Goal: Transaction & Acquisition: Purchase product/service

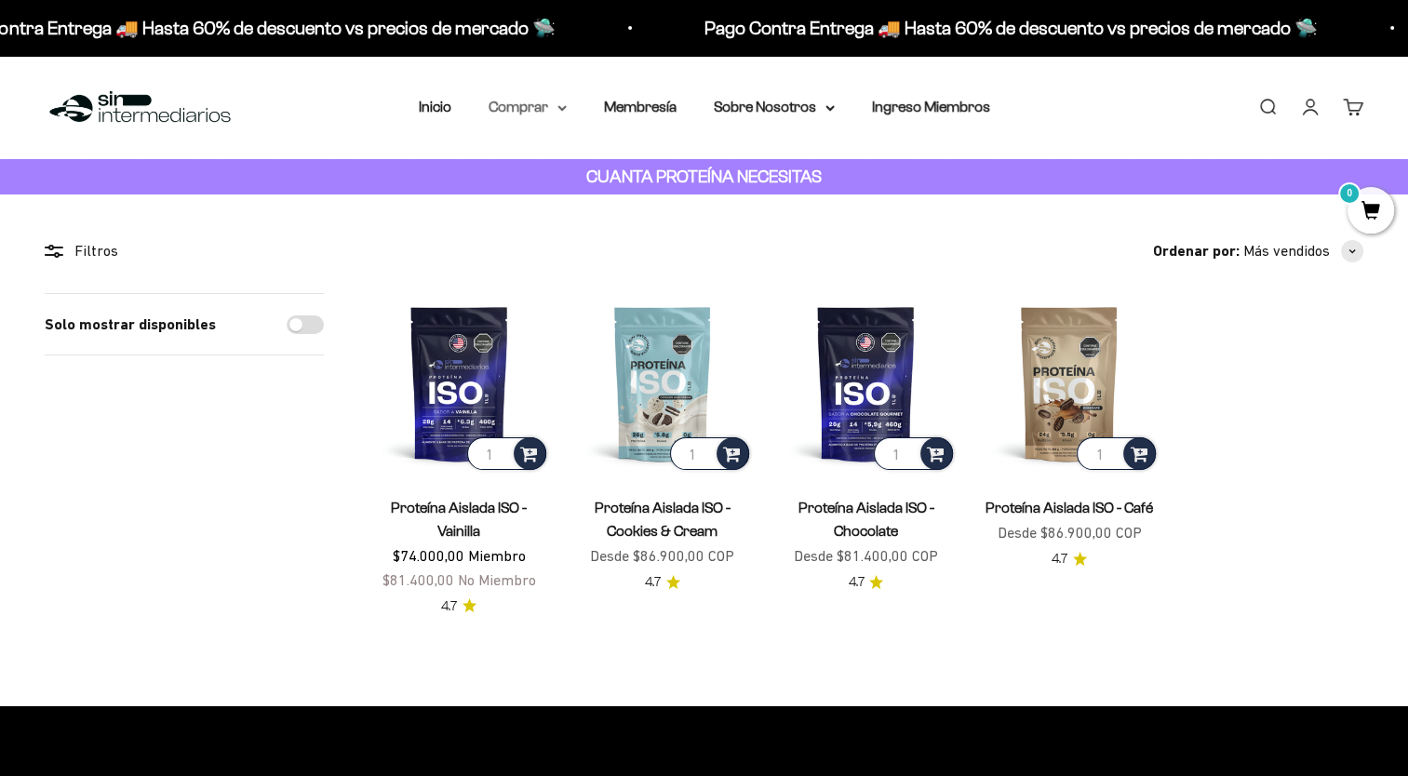
click at [535, 104] on summary "Comprar" at bounding box center [527, 107] width 78 height 24
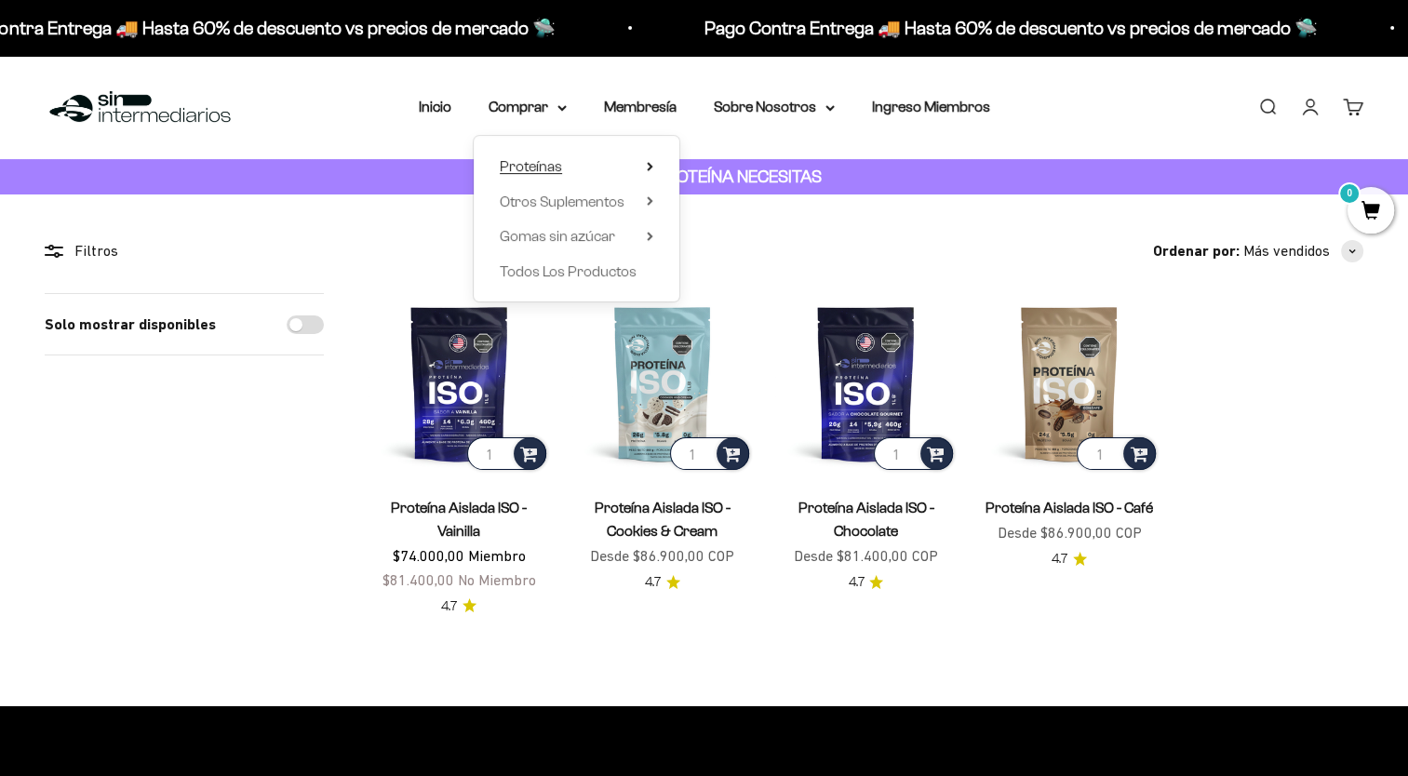
click at [577, 172] on summary "Proteínas" at bounding box center [576, 166] width 153 height 24
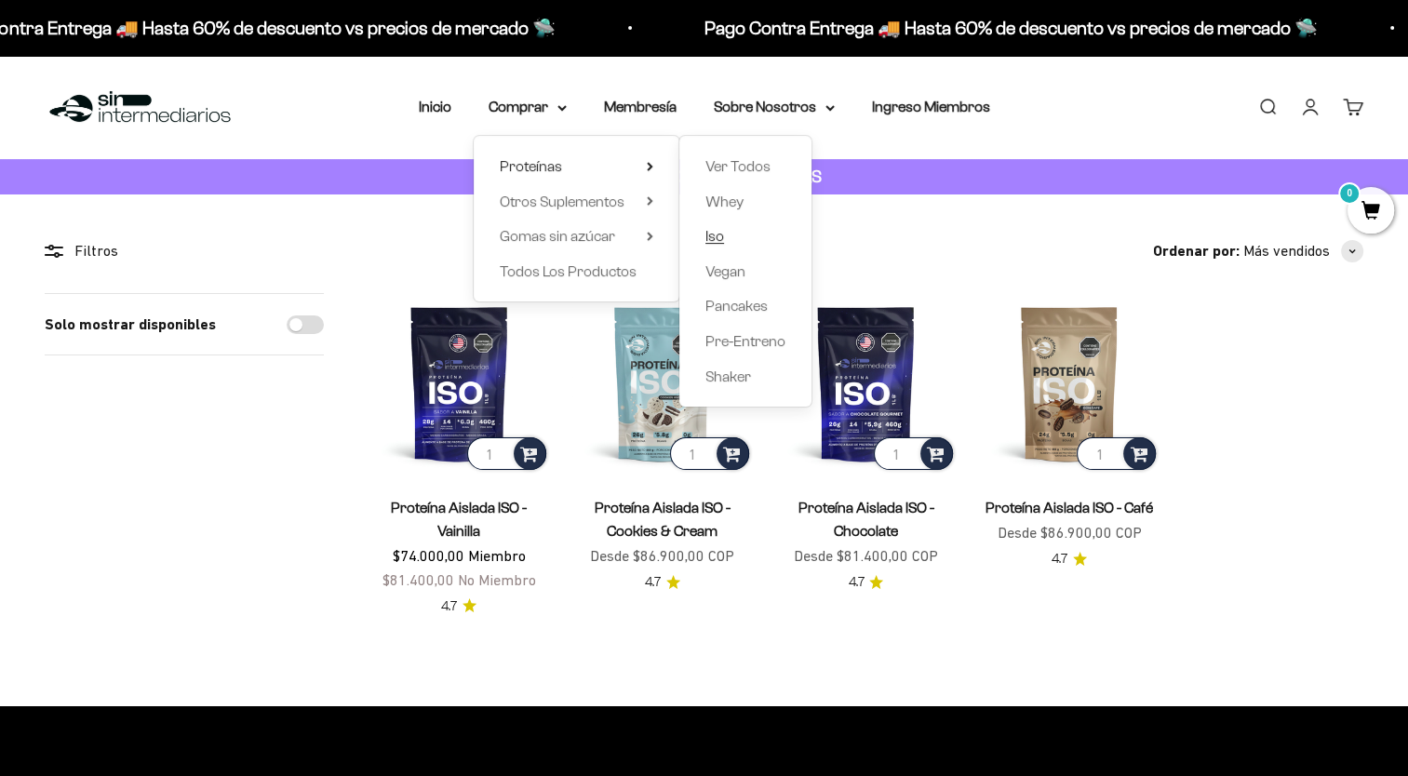
click at [733, 240] on link "Iso" at bounding box center [745, 236] width 80 height 24
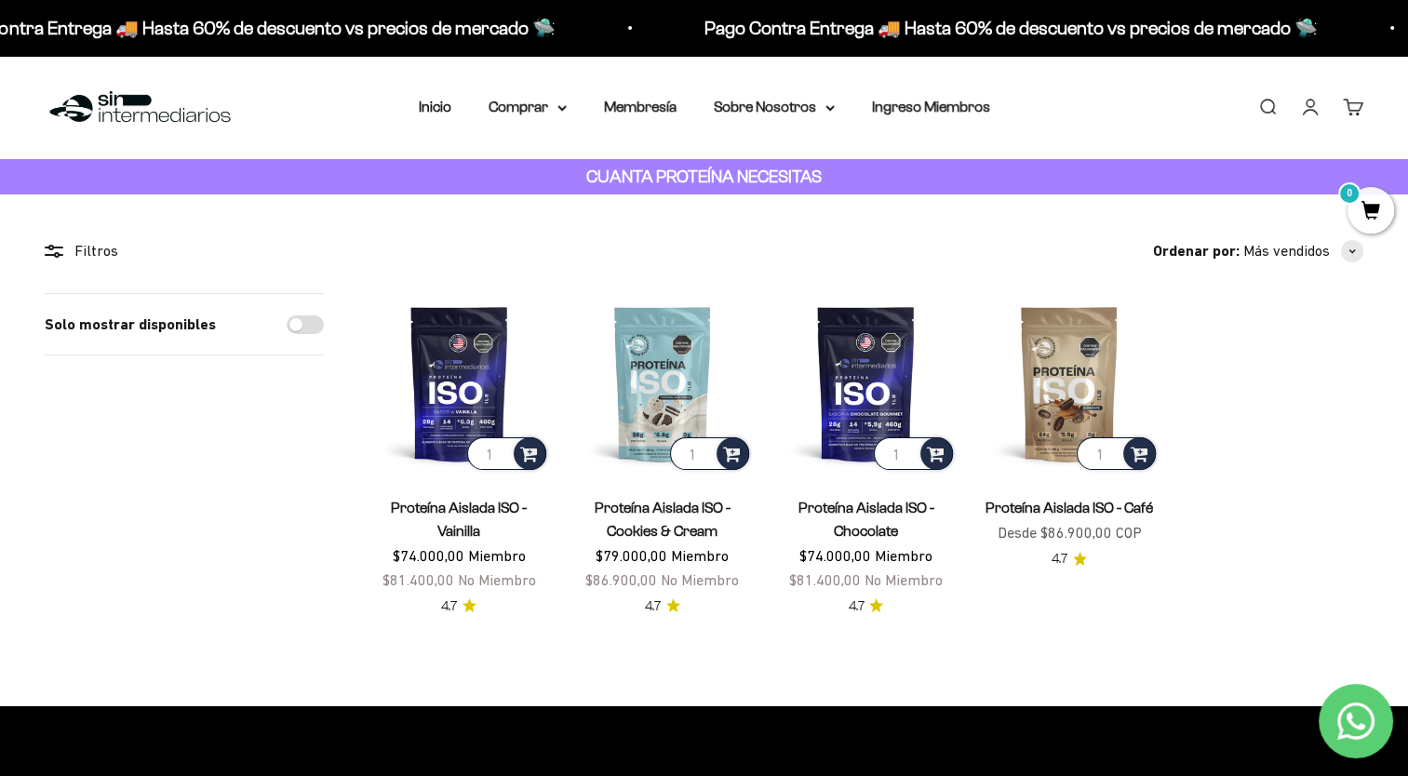
click at [697, 522] on link "Proteína Aislada ISO - Cookies & Cream" at bounding box center [662, 519] width 136 height 39
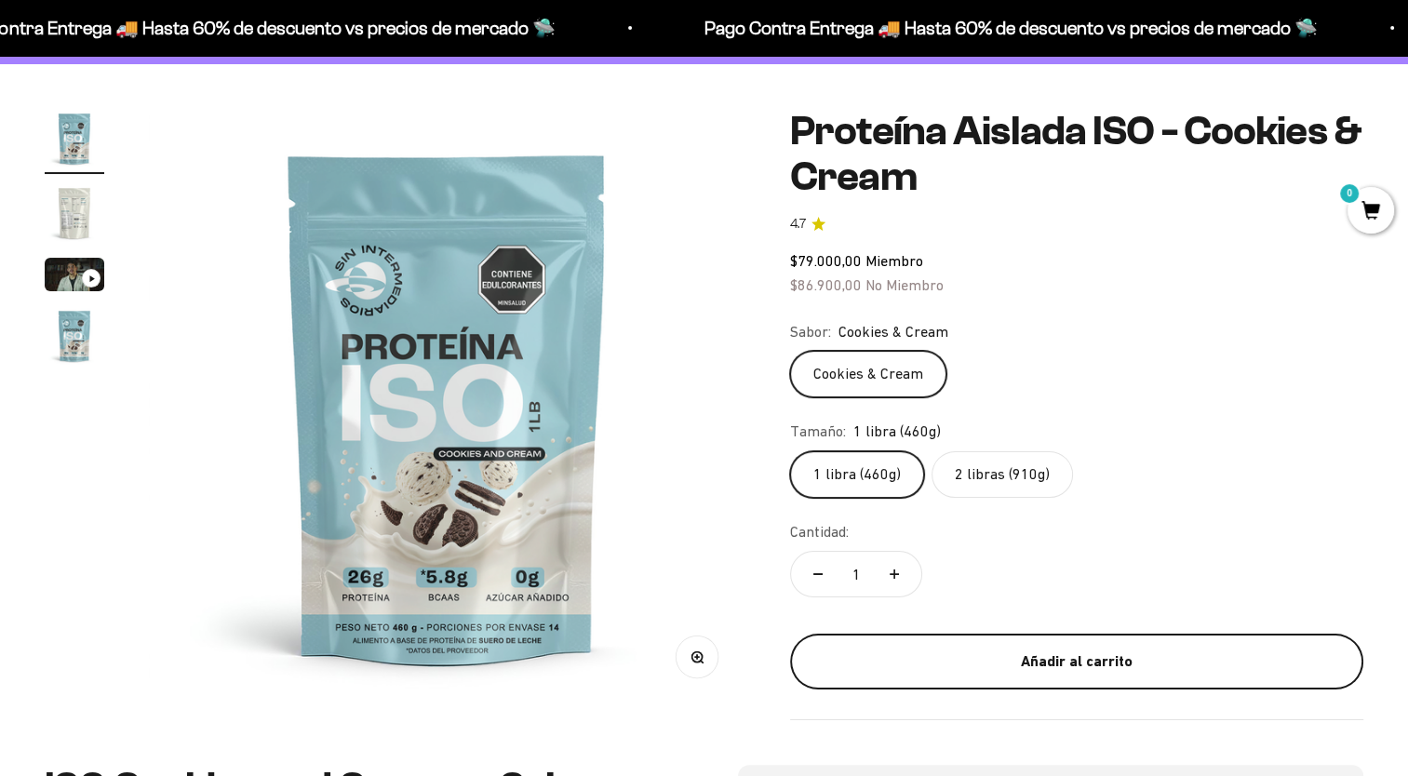
click at [984, 637] on button "Añadir al carrito" at bounding box center [1076, 662] width 573 height 56
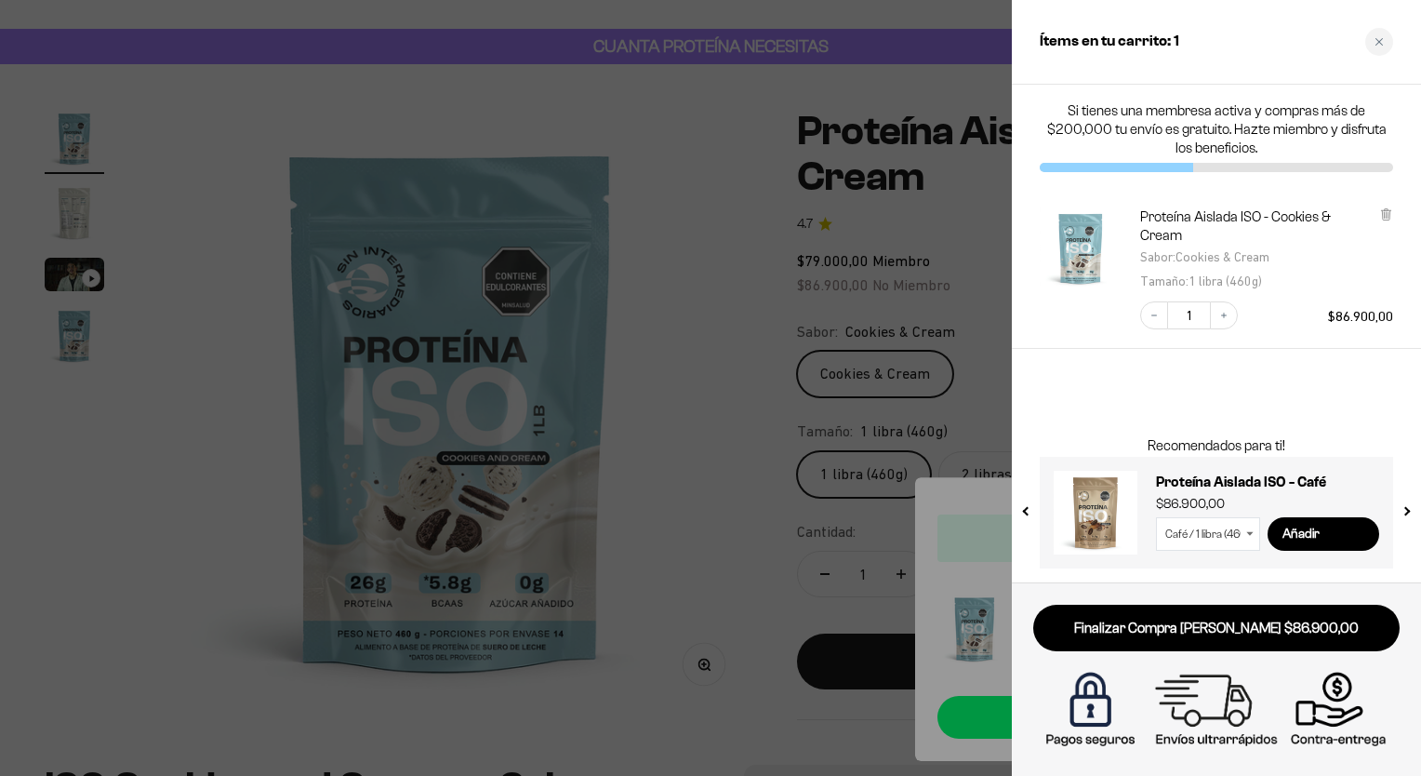
click at [750, 194] on div at bounding box center [710, 388] width 1421 height 776
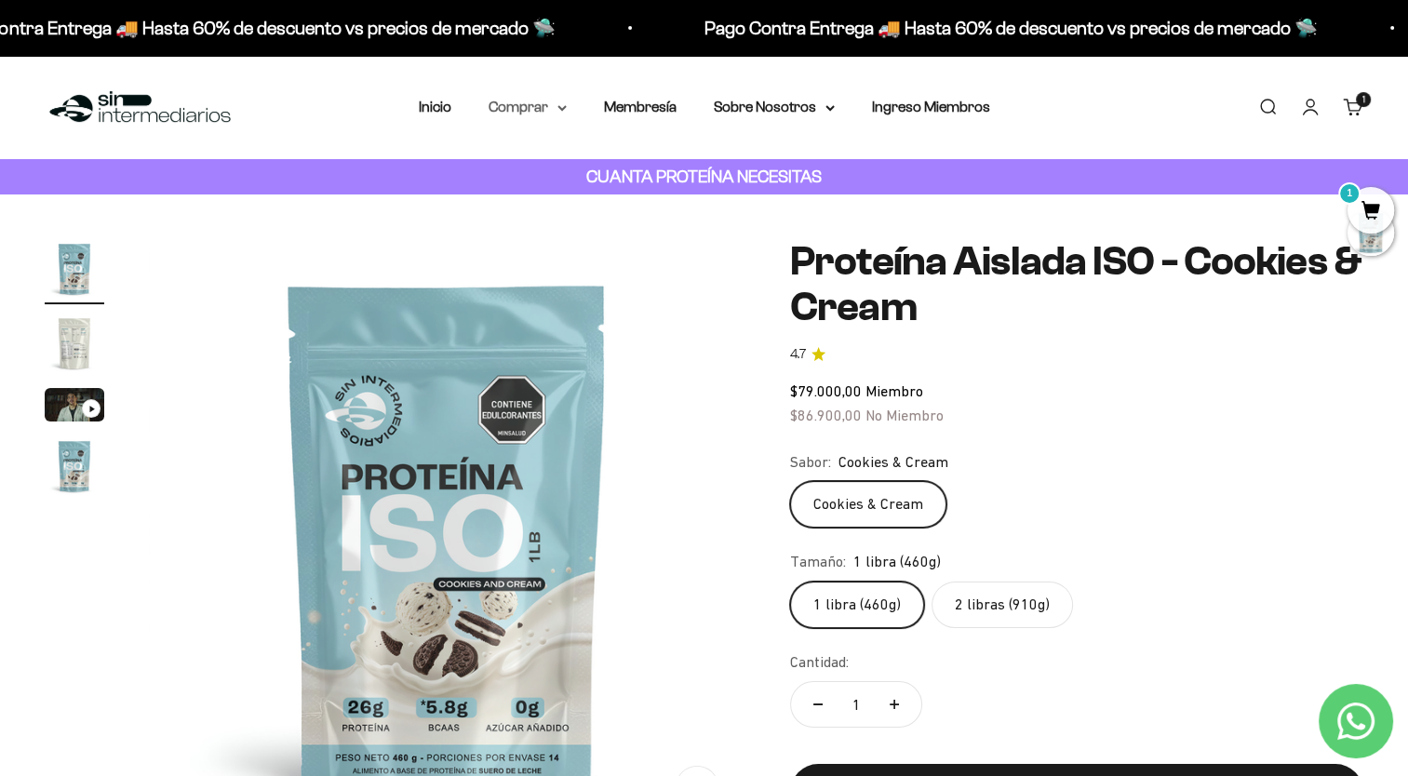
click at [554, 96] on summary "Comprar" at bounding box center [527, 107] width 78 height 24
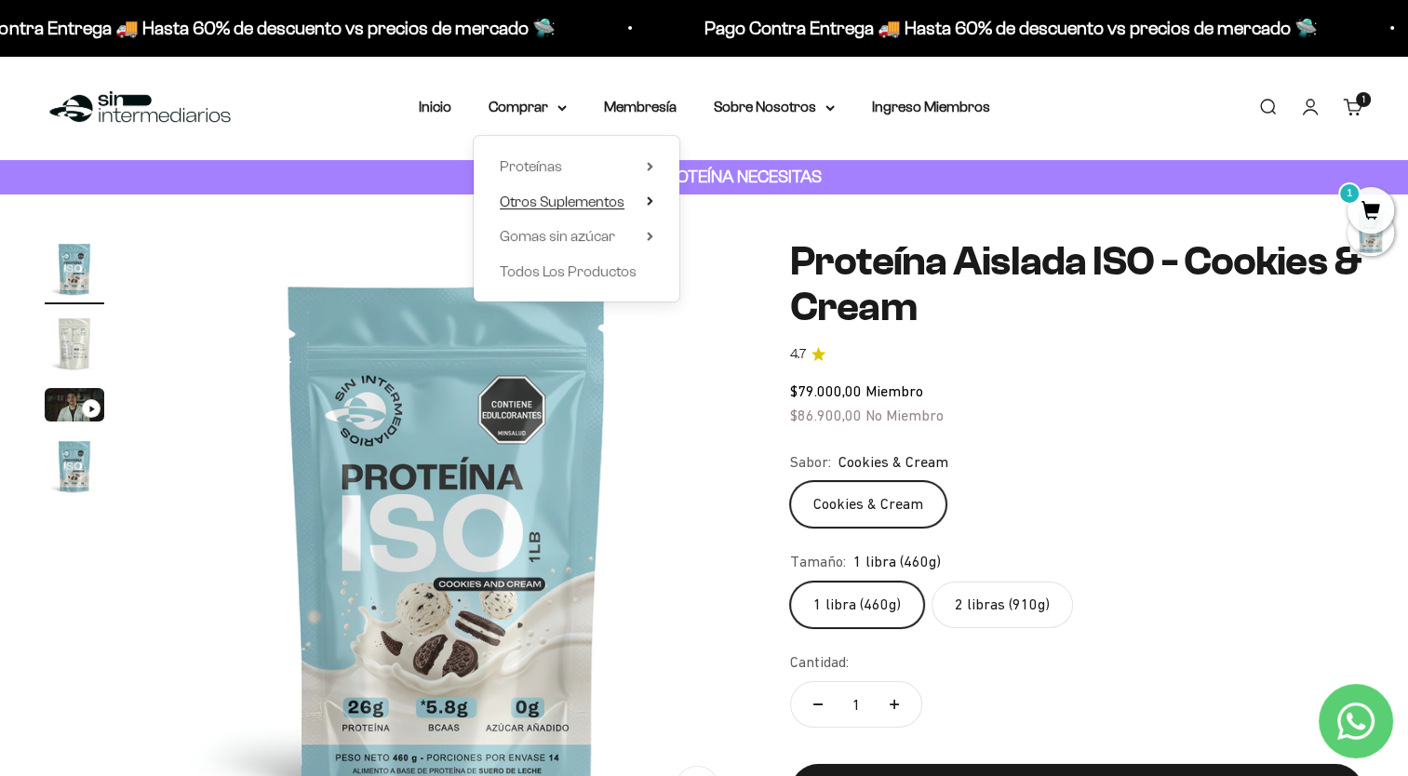
click at [641, 202] on summary "Otros Suplementos" at bounding box center [576, 202] width 153 height 24
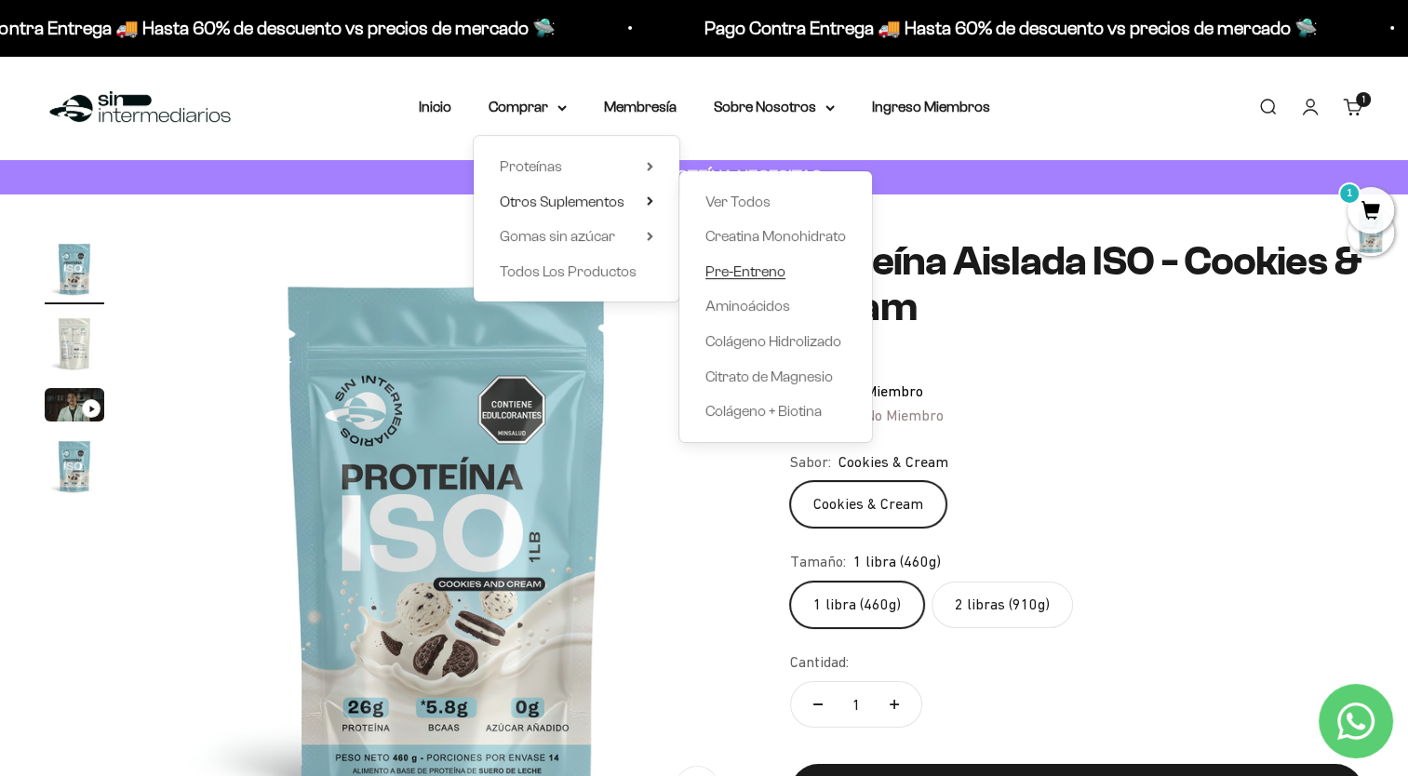
click at [763, 268] on span "Pre-Entreno" at bounding box center [745, 271] width 80 height 16
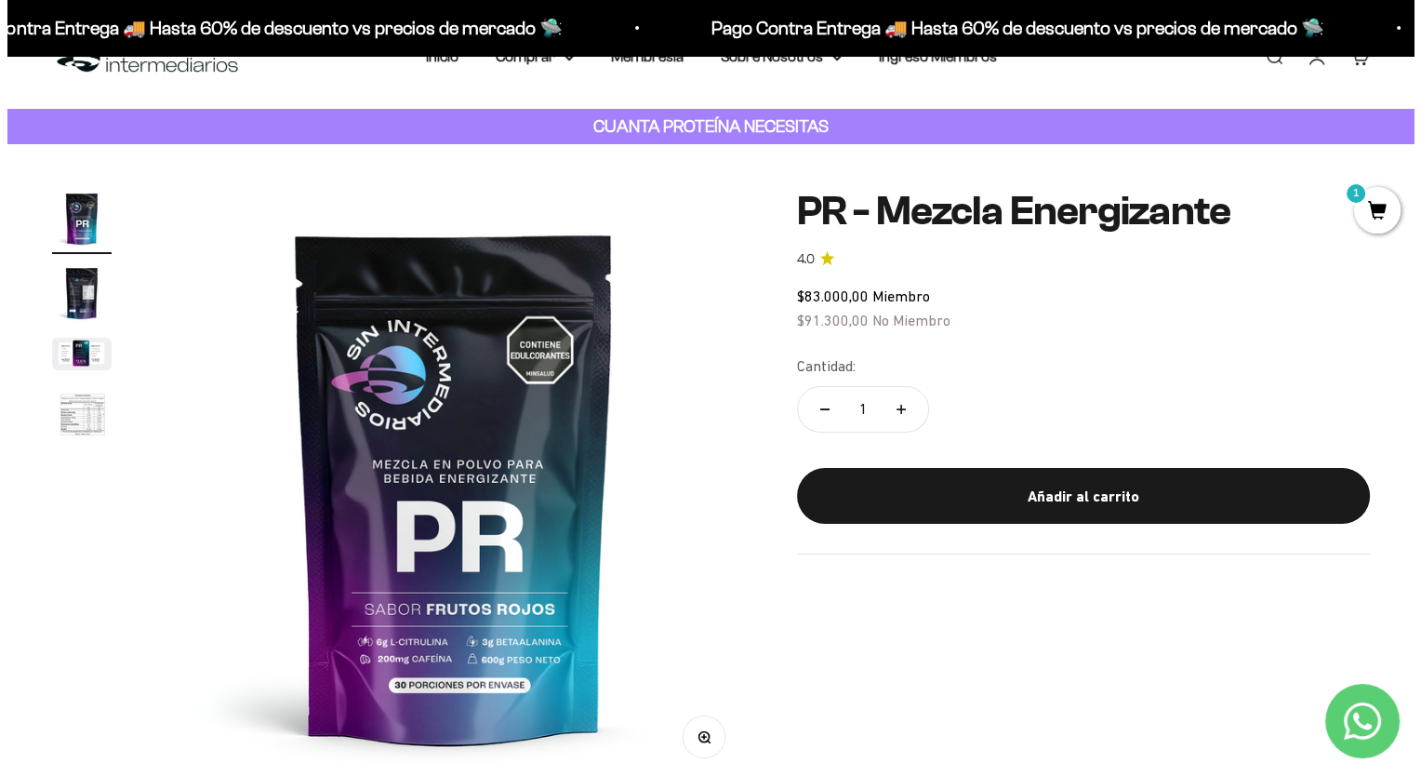
scroll to position [51, 0]
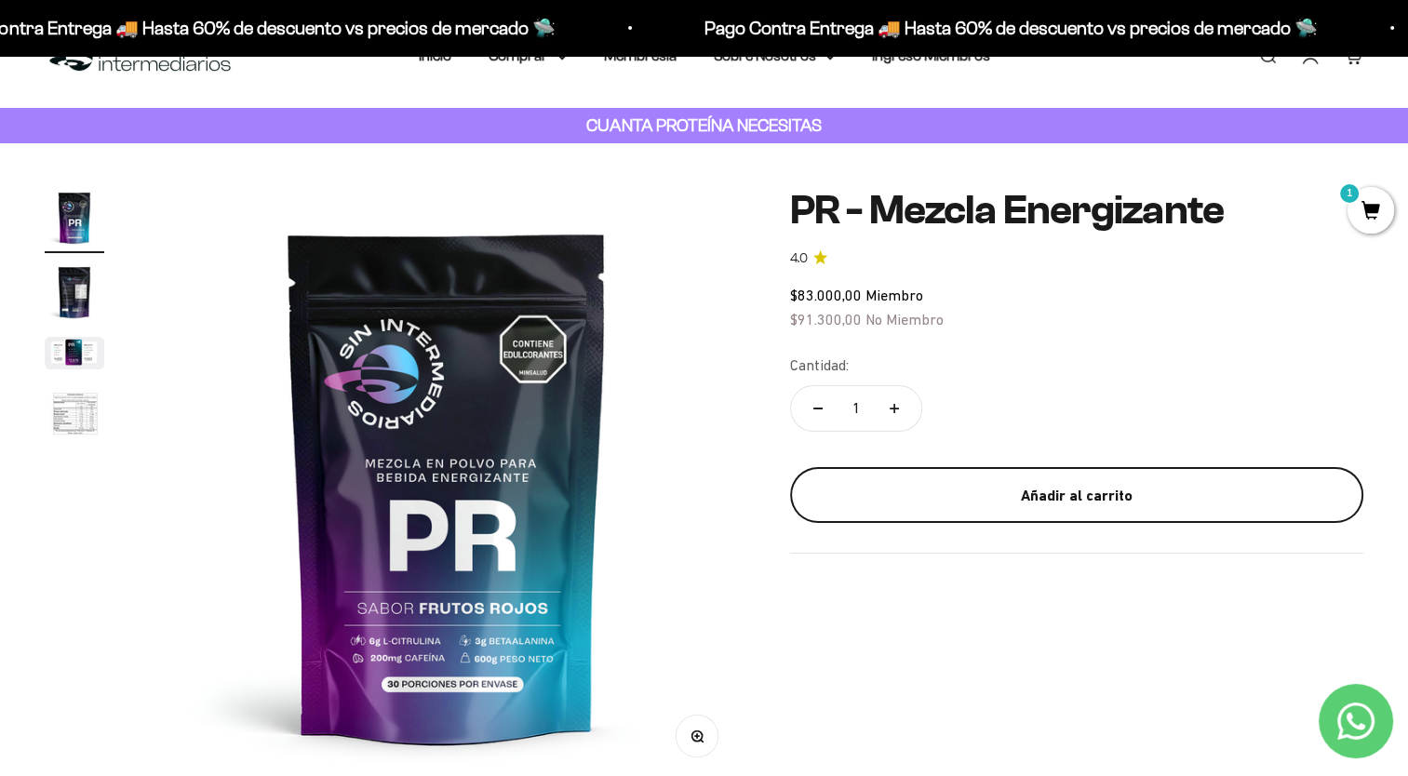
click at [942, 503] on div "Añadir al carrito" at bounding box center [1076, 496] width 499 height 24
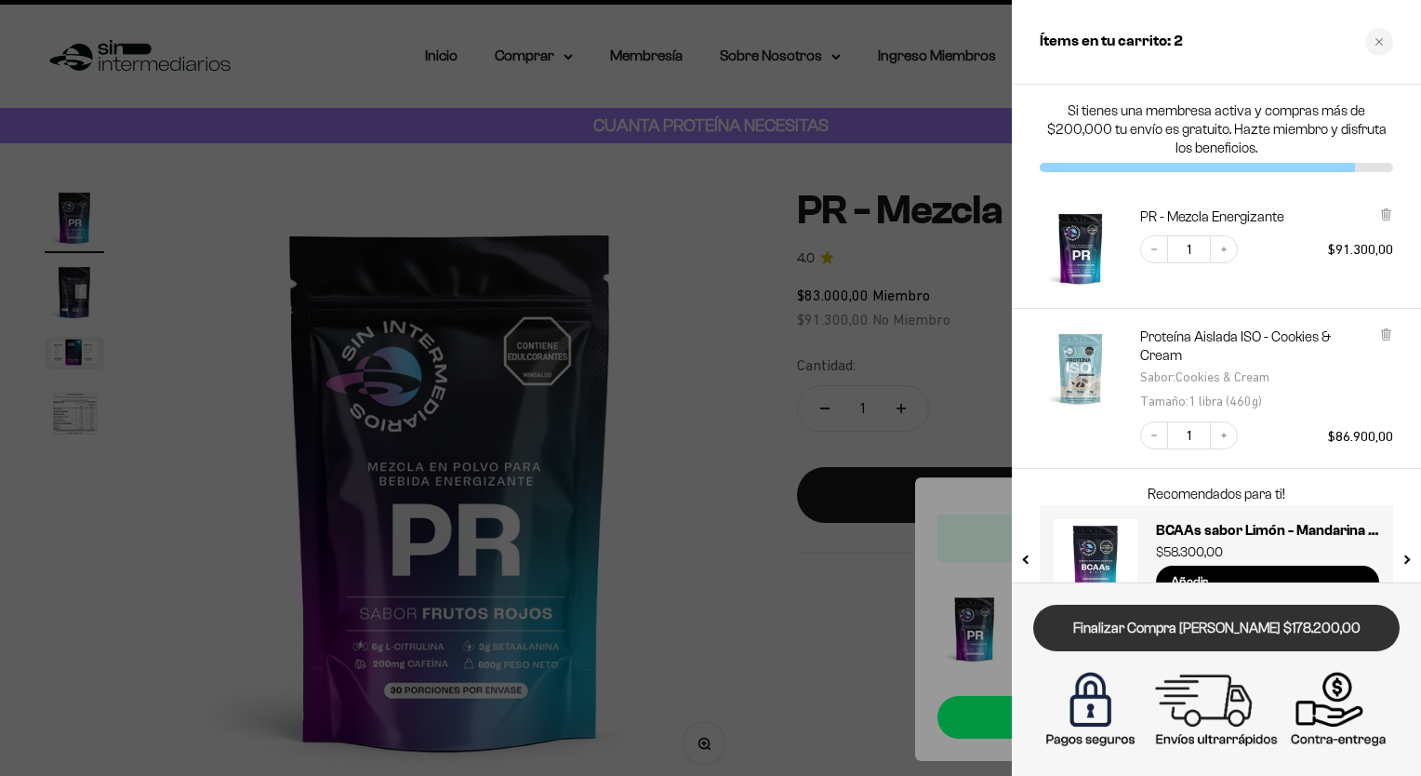
click at [1221, 627] on link "Finalizar Compra [PERSON_NAME] $178.200,00" at bounding box center [1217, 628] width 367 height 47
